Goal: Browse casually: Explore the website without a specific task or goal

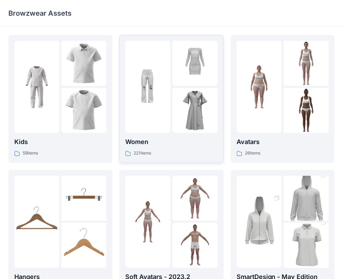
click at [143, 142] on p "Women" at bounding box center [171, 142] width 92 height 10
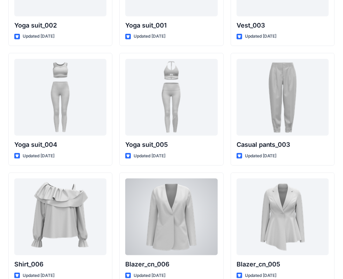
scroll to position [3928, 0]
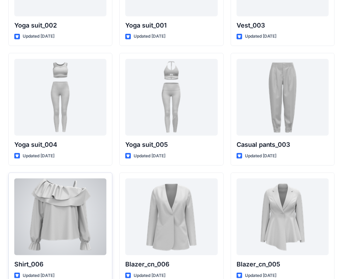
click at [57, 210] on div at bounding box center [60, 217] width 92 height 77
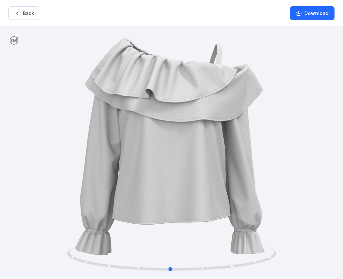
click at [271, 197] on div at bounding box center [171, 154] width 343 height 254
click at [274, 251] on circle at bounding box center [274, 251] width 2 height 2
click at [258, 265] on icon at bounding box center [172, 260] width 211 height 26
click at [21, 15] on button "Back" at bounding box center [24, 13] width 32 height 14
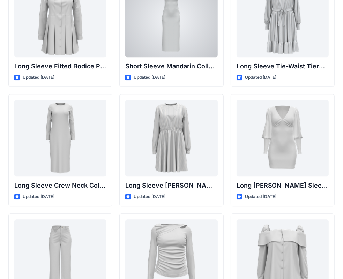
scroll to position [2811, 0]
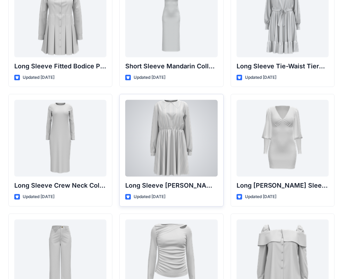
click at [179, 135] on div at bounding box center [171, 138] width 92 height 77
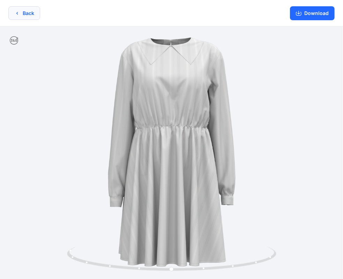
click at [28, 12] on button "Back" at bounding box center [24, 13] width 32 height 14
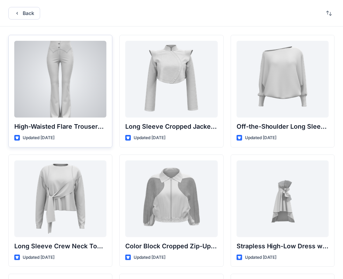
click at [75, 66] on div at bounding box center [60, 79] width 92 height 77
